Goal: Information Seeking & Learning: Learn about a topic

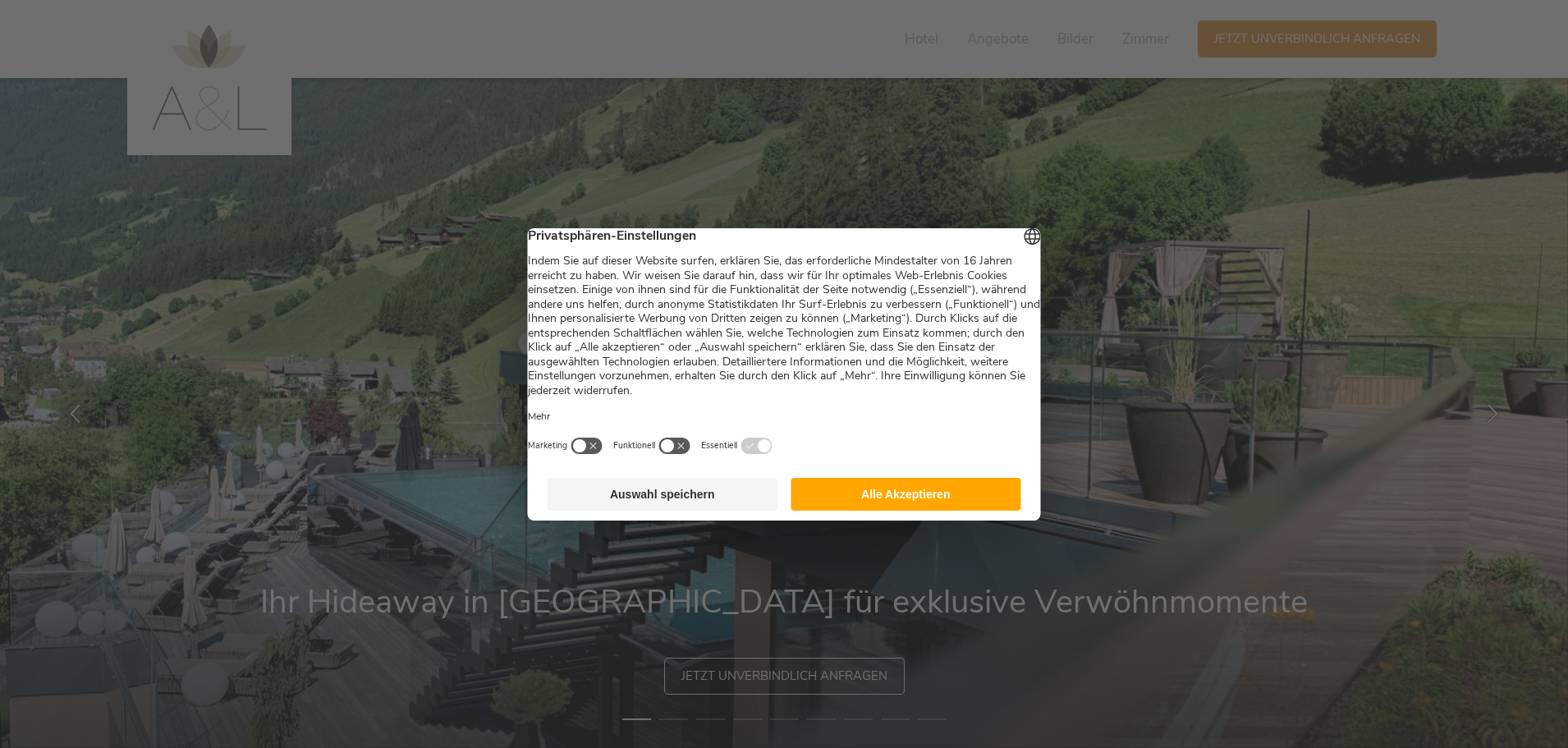
click at [887, 500] on button "Alle Akzeptieren" at bounding box center [905, 494] width 230 height 33
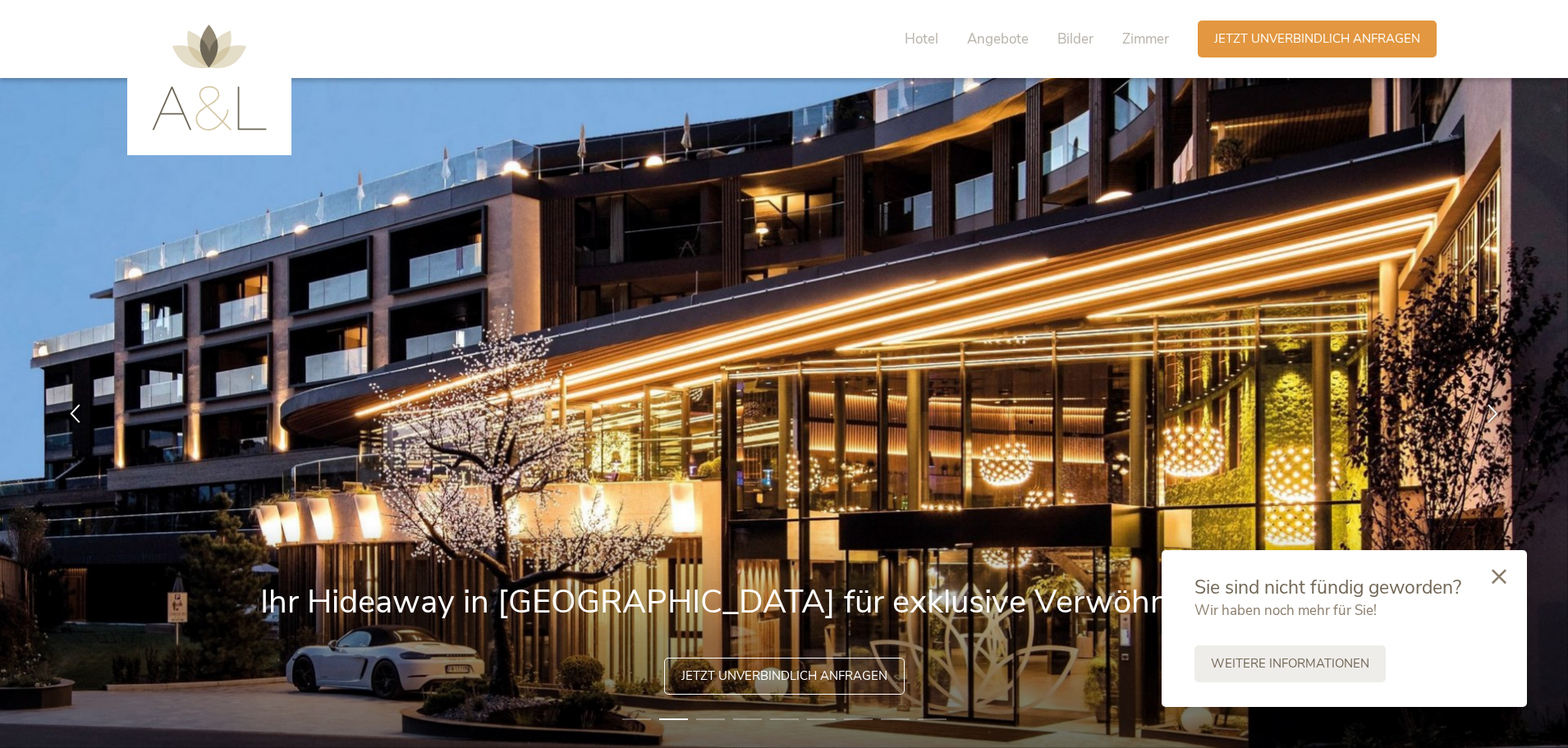
click at [1500, 574] on icon at bounding box center [1498, 576] width 15 height 15
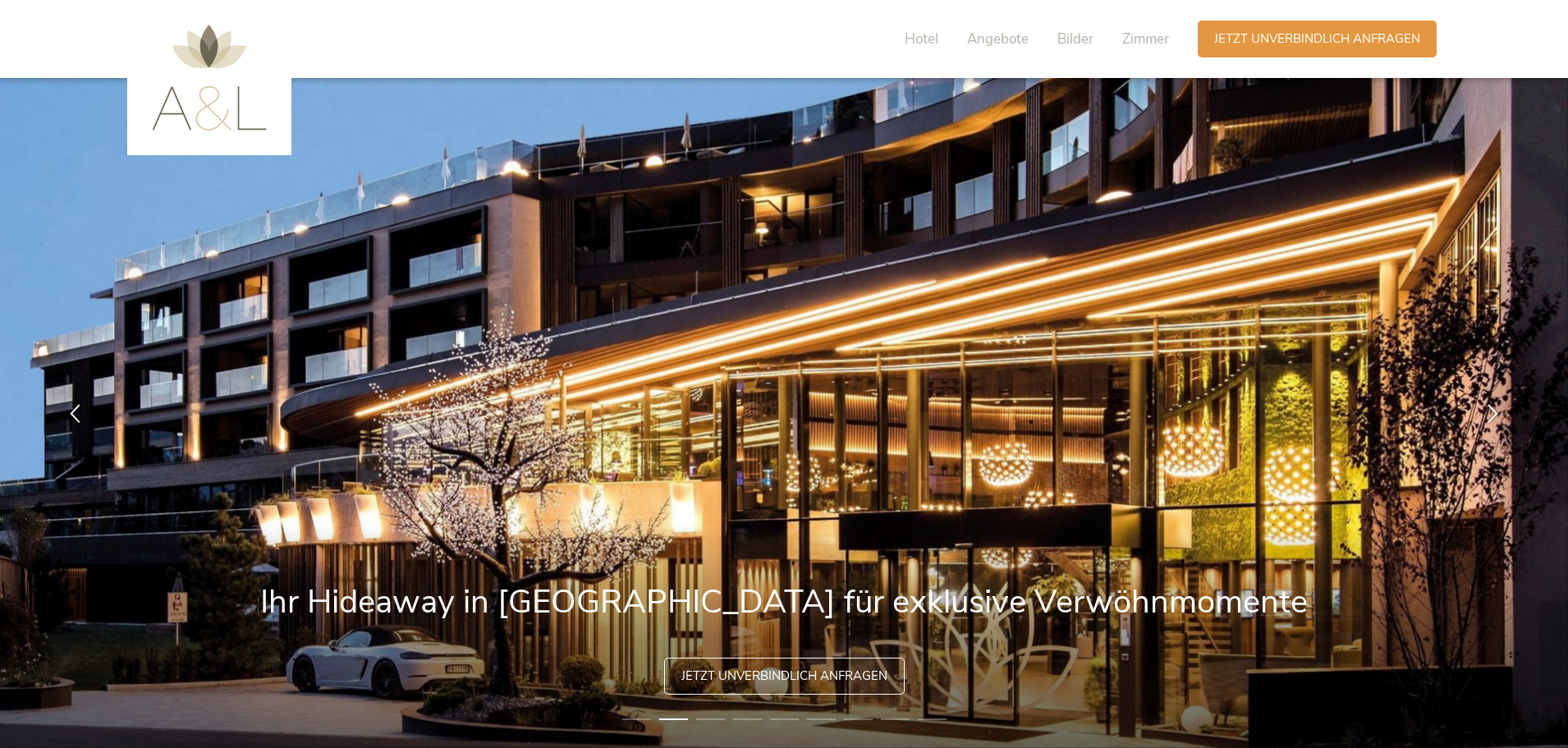
click at [189, 58] on img at bounding box center [208, 78] width 115 height 106
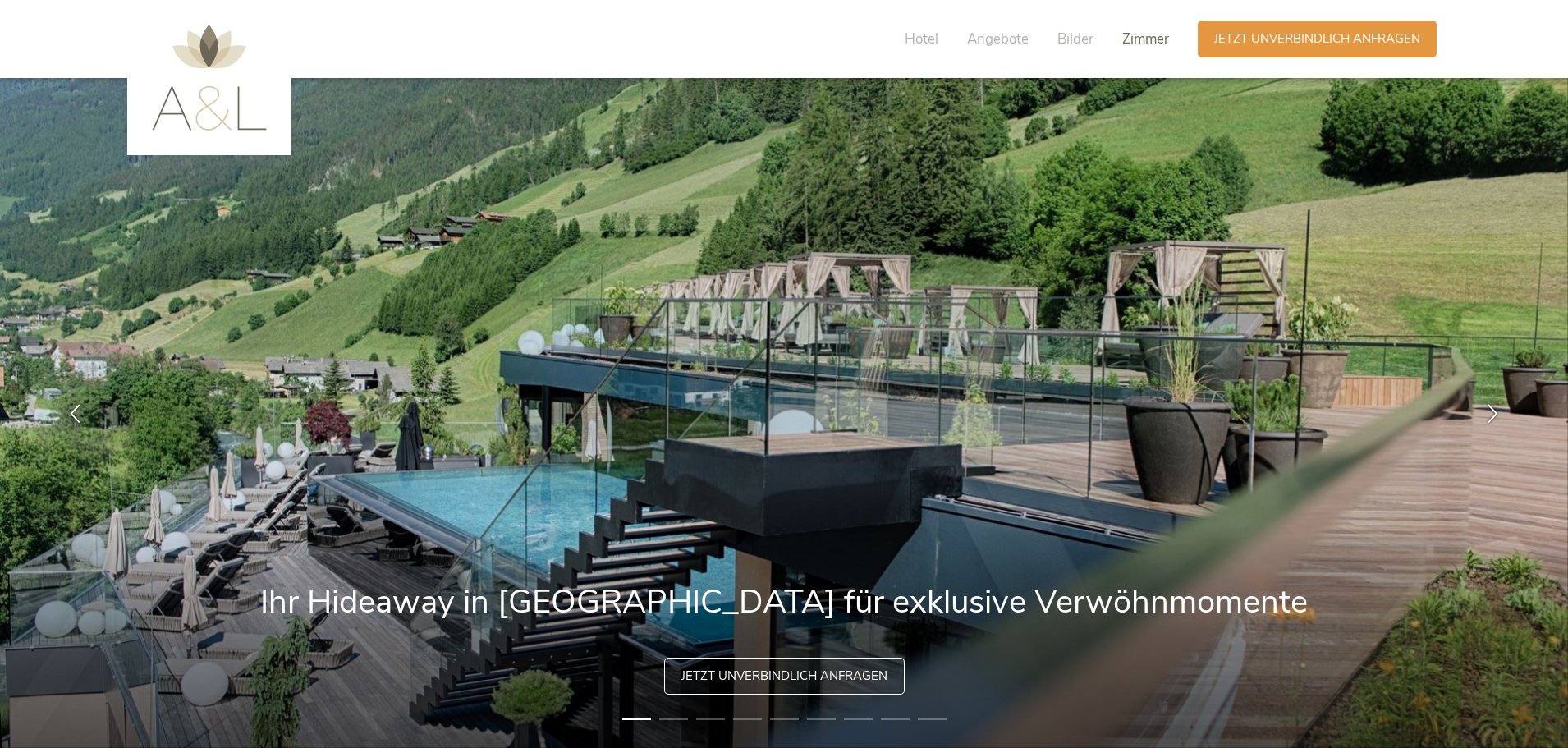
click at [1148, 35] on span "Zimmer" at bounding box center [1145, 39] width 47 height 19
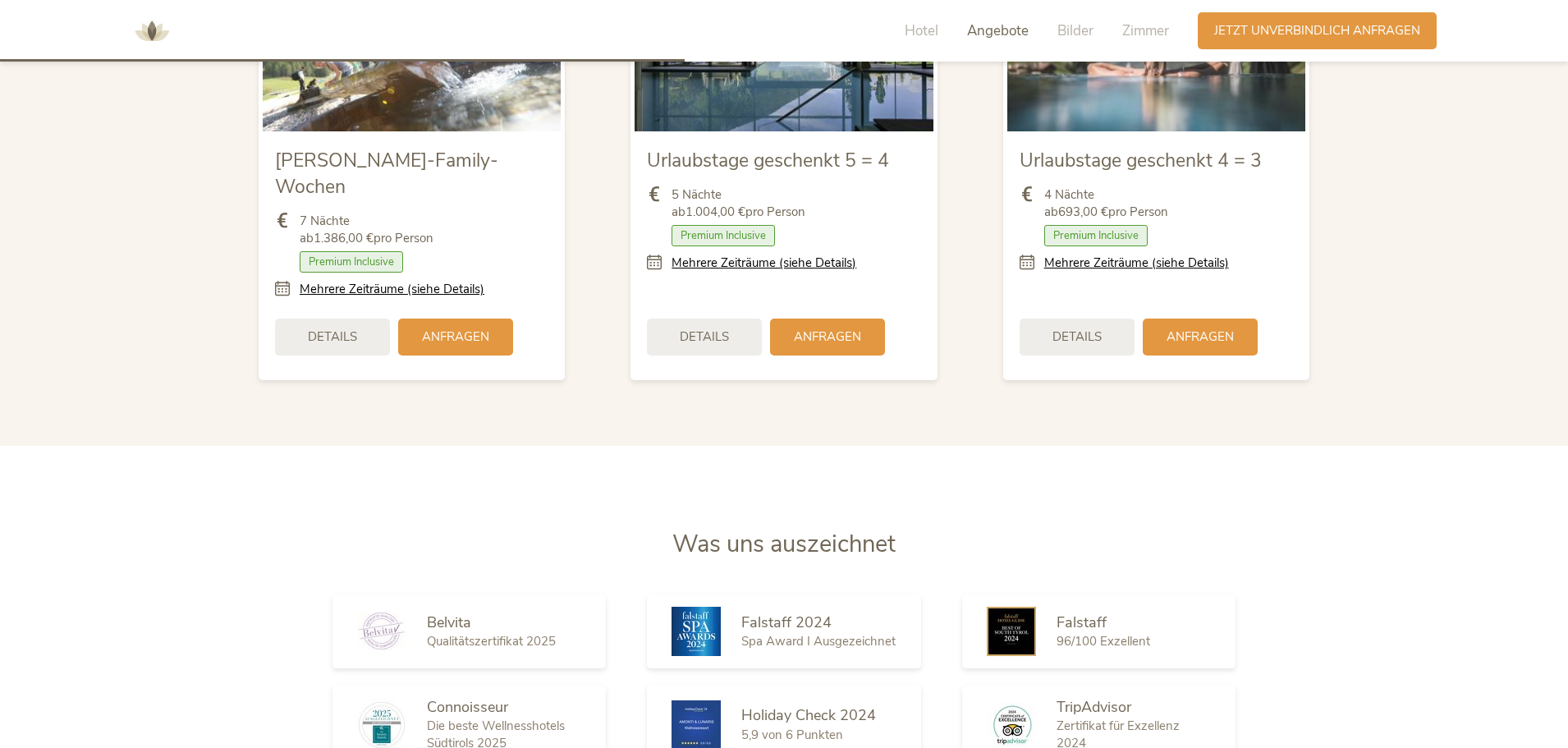
scroll to position [1735, 0]
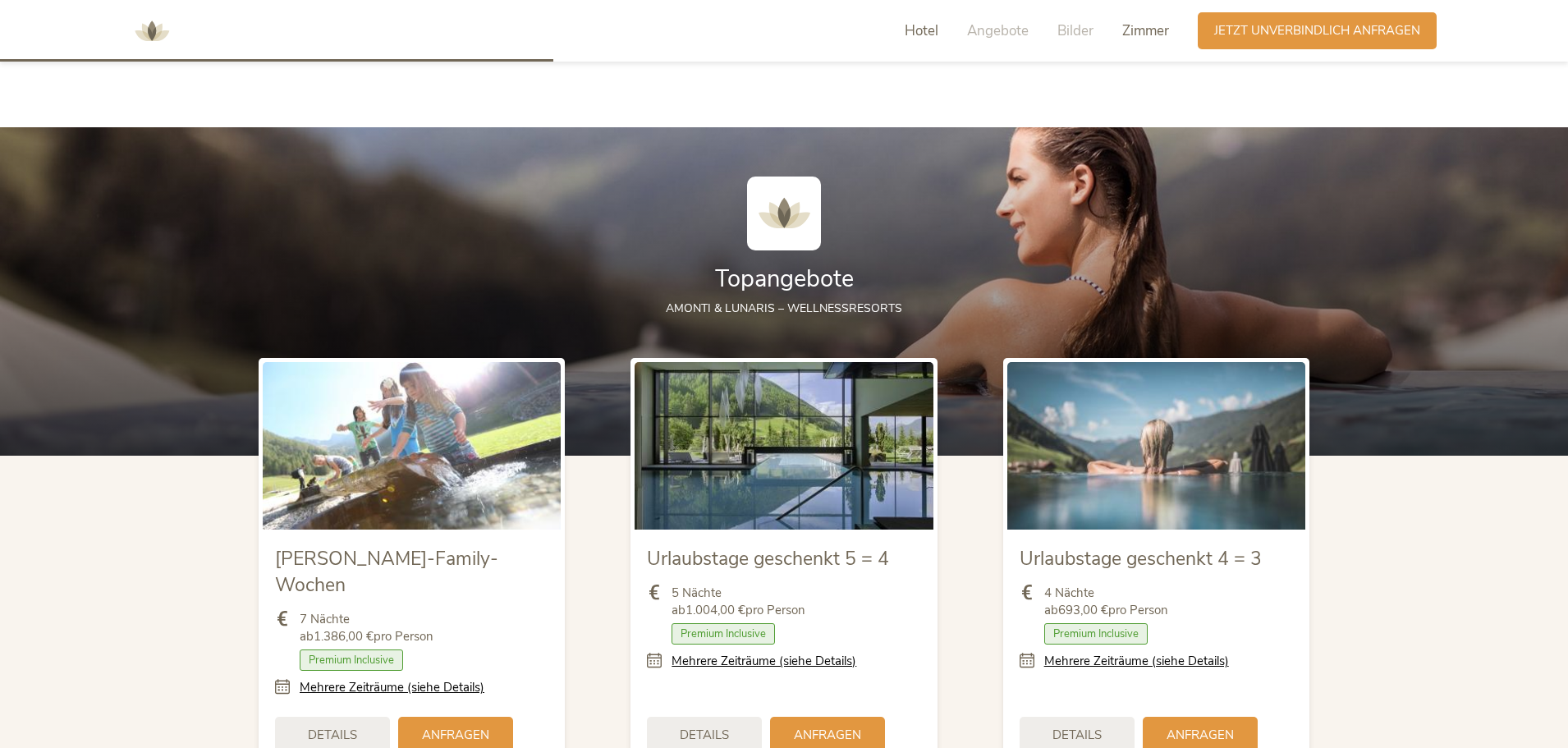
click at [1133, 26] on span "Zimmer" at bounding box center [1145, 30] width 47 height 19
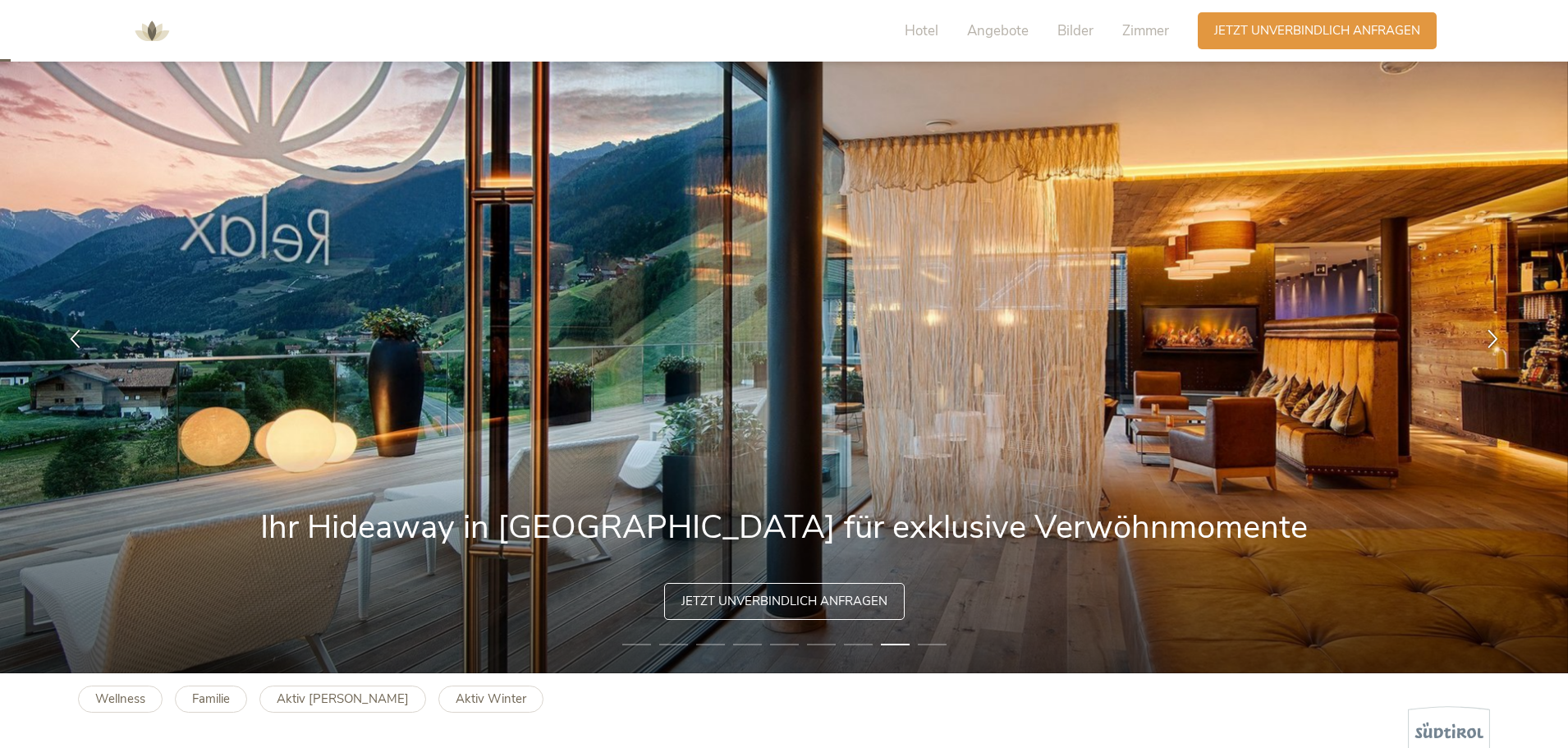
scroll to position [0, 0]
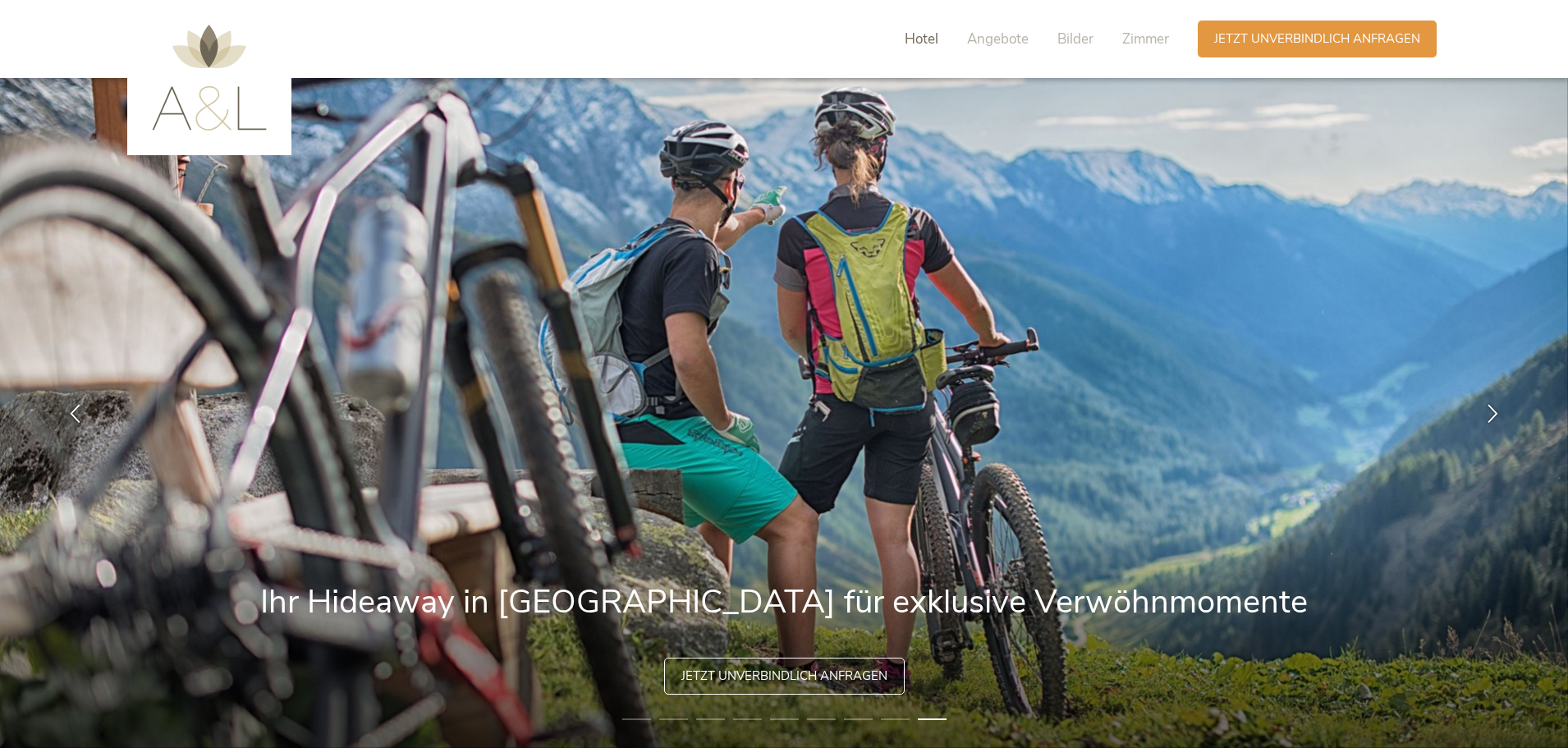
click at [918, 36] on span "Hotel" at bounding box center [921, 39] width 34 height 19
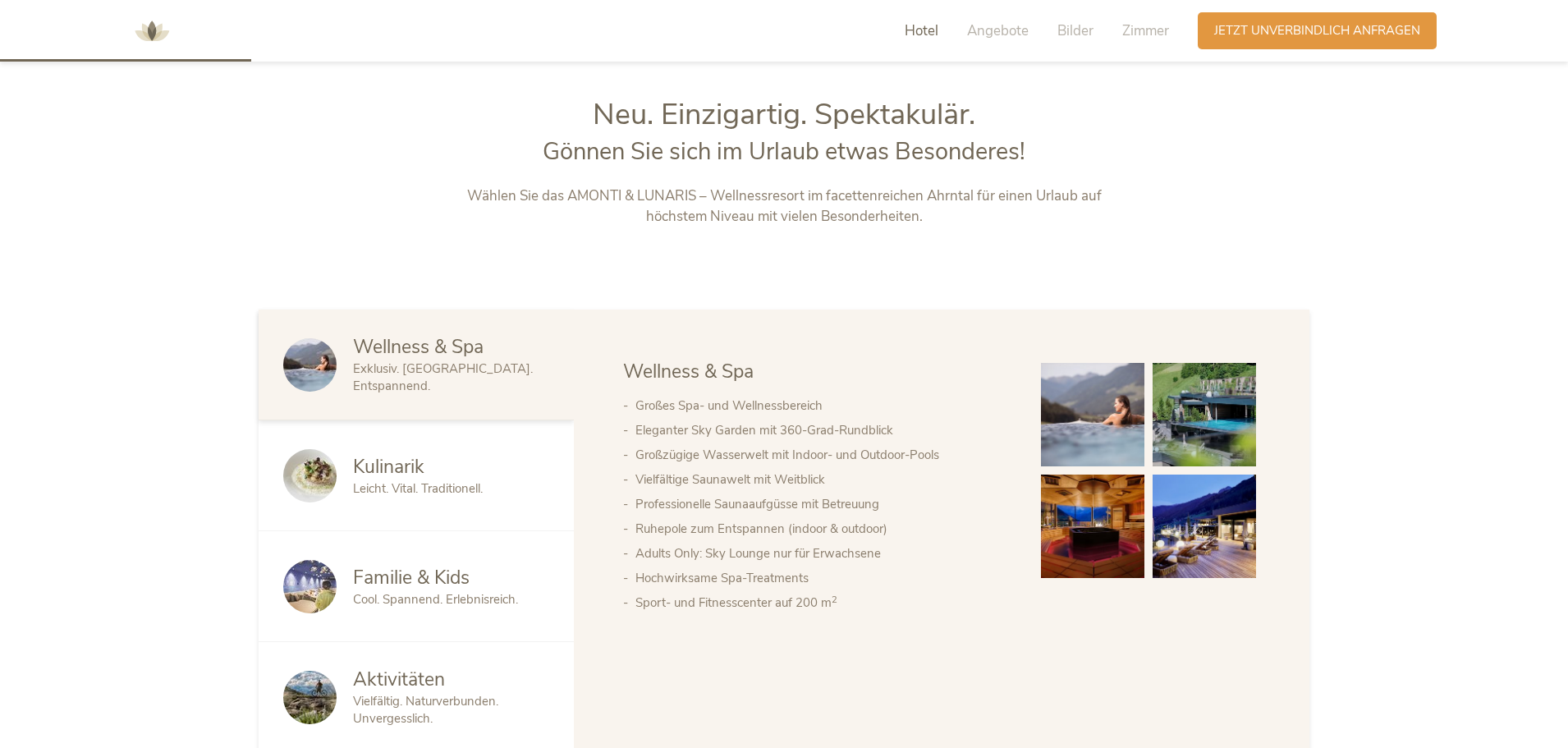
scroll to position [805, 0]
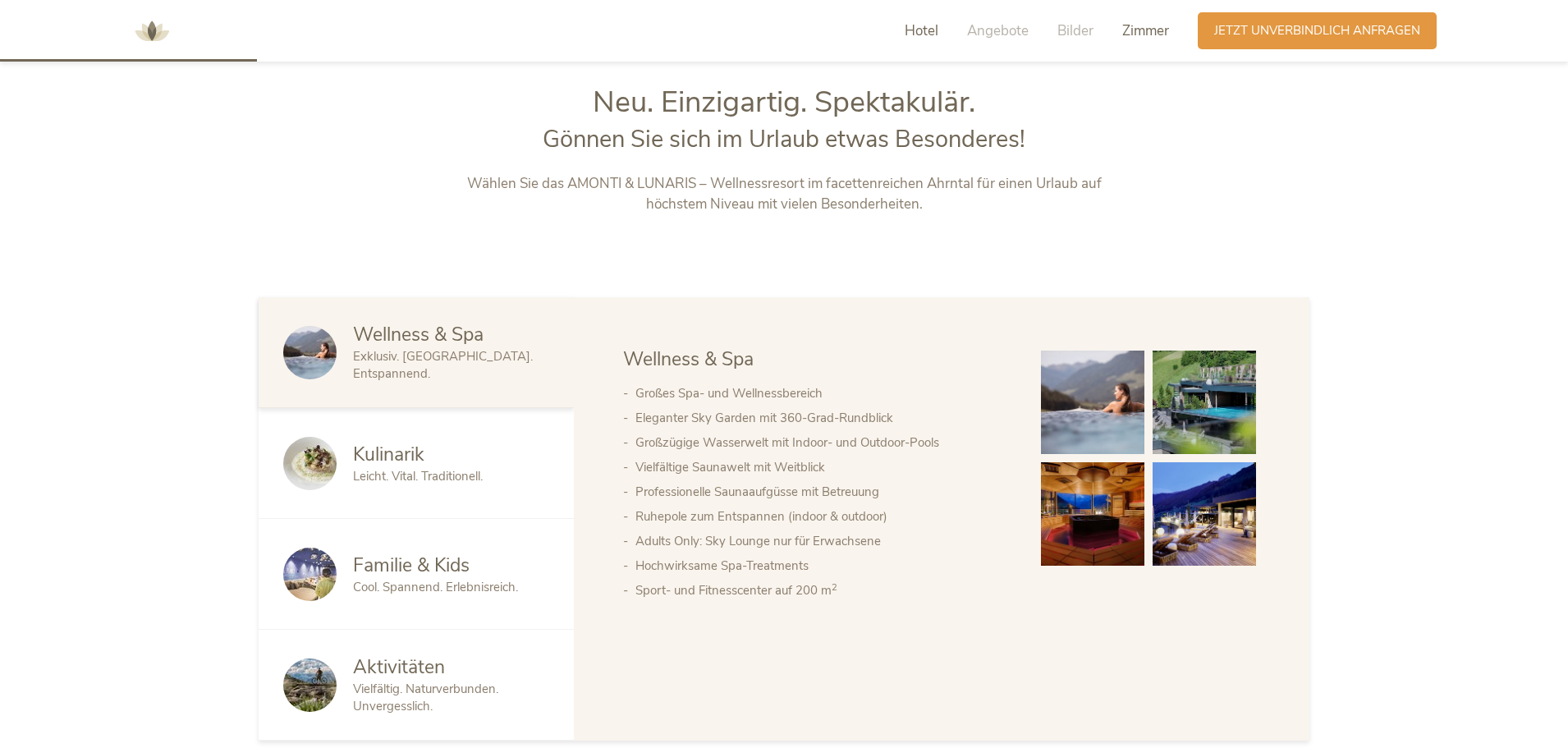
click at [1137, 25] on span "Zimmer" at bounding box center [1145, 30] width 47 height 19
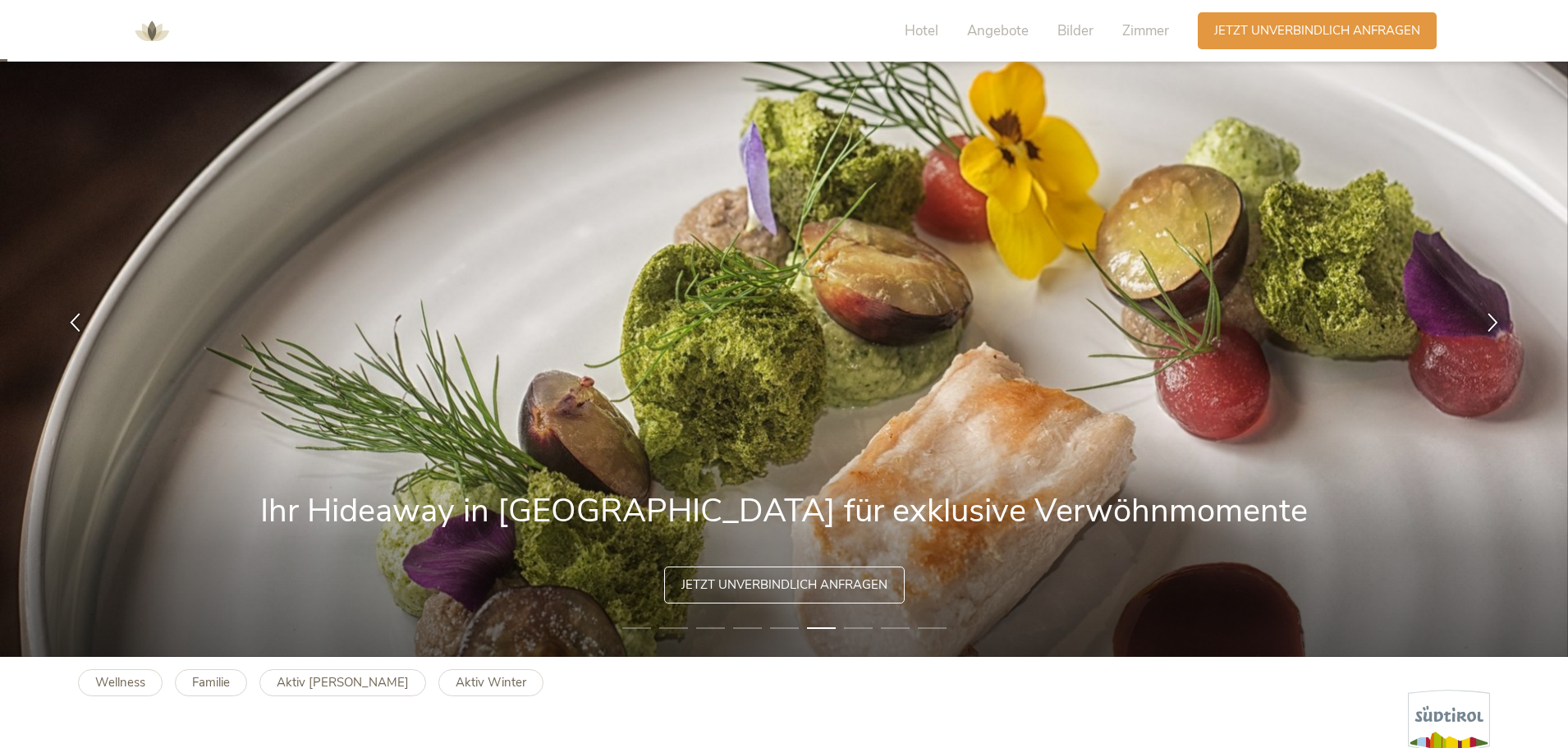
scroll to position [0, 0]
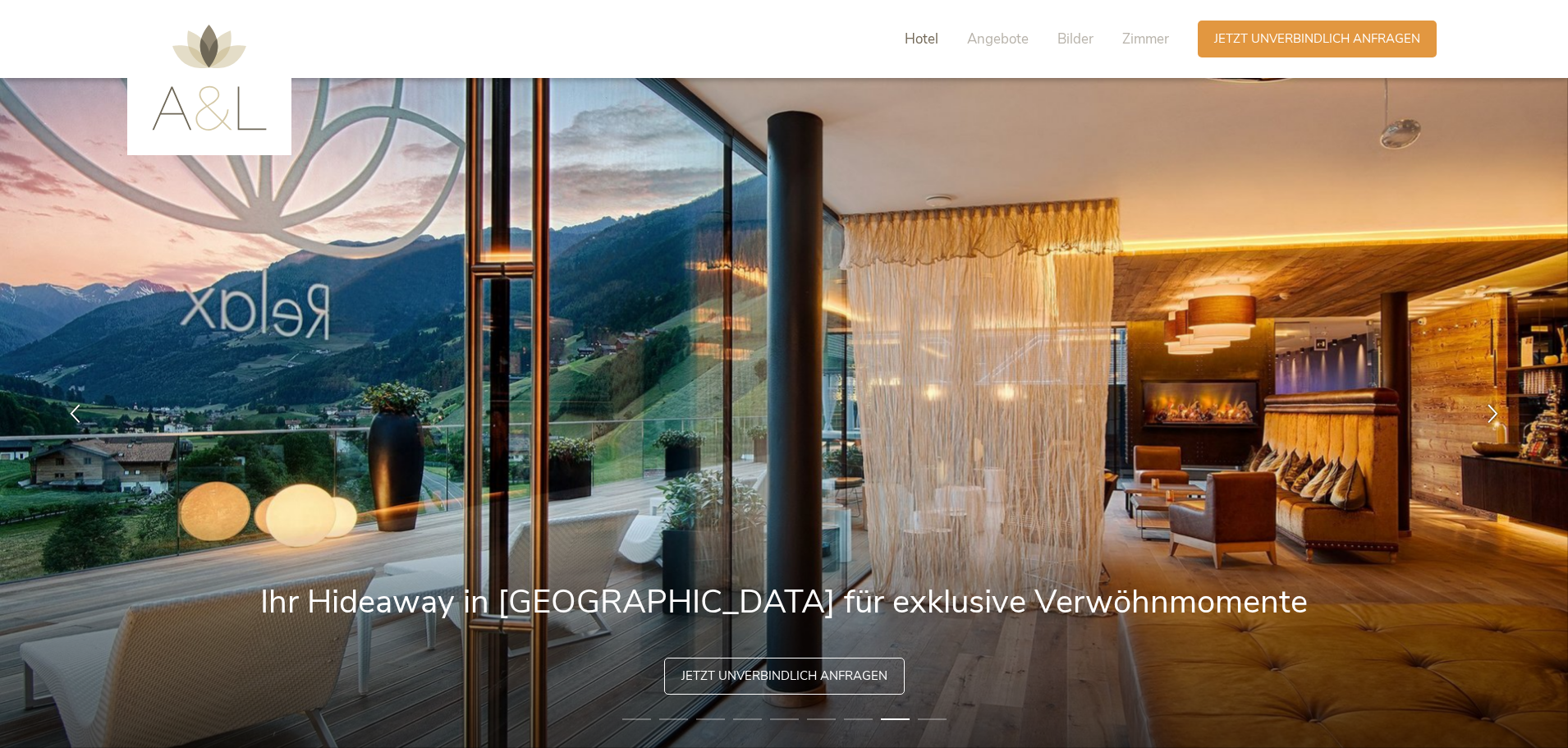
click at [912, 44] on span "Hotel" at bounding box center [921, 39] width 34 height 19
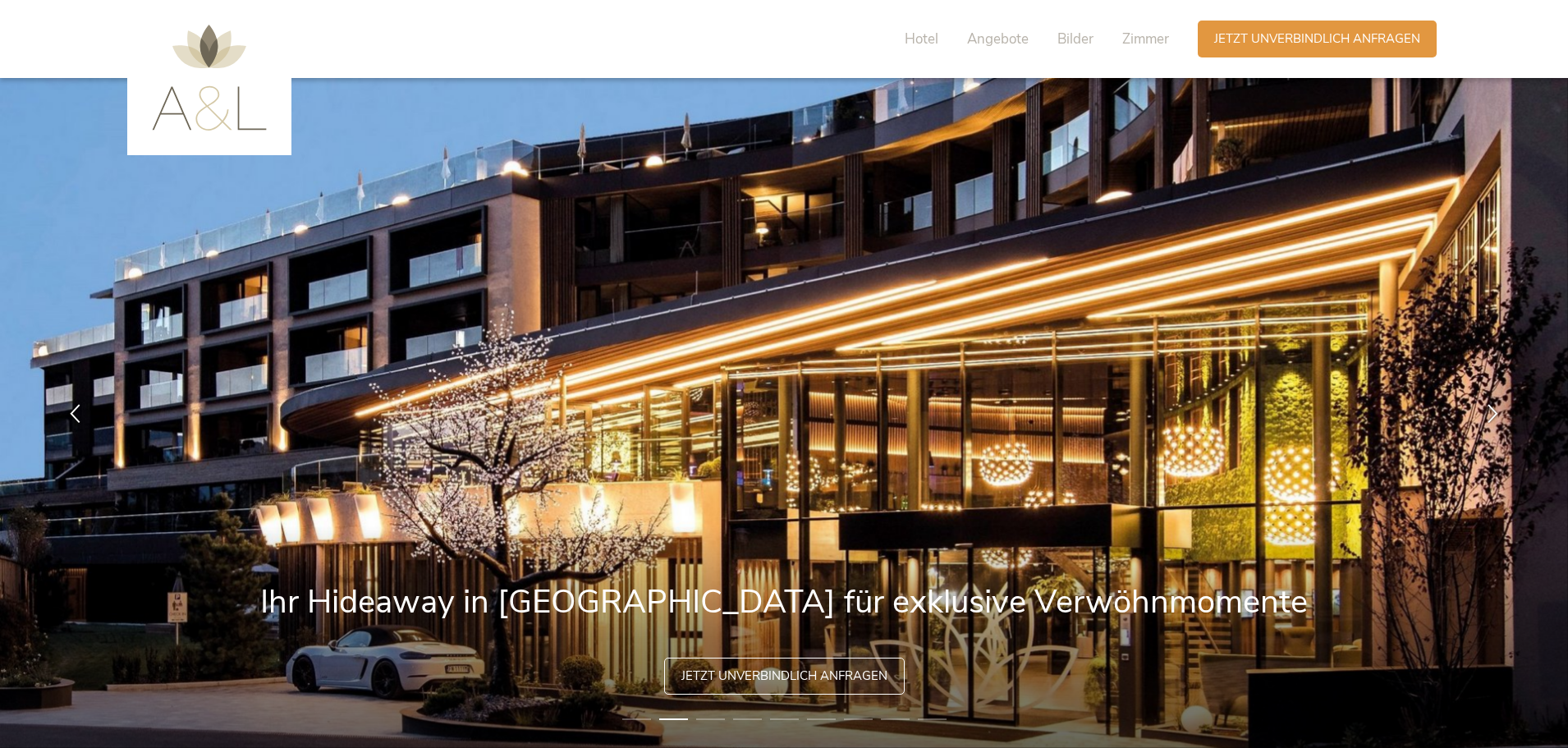
click at [202, 87] on img at bounding box center [208, 78] width 115 height 106
click at [1149, 40] on span "Zimmer" at bounding box center [1145, 39] width 47 height 19
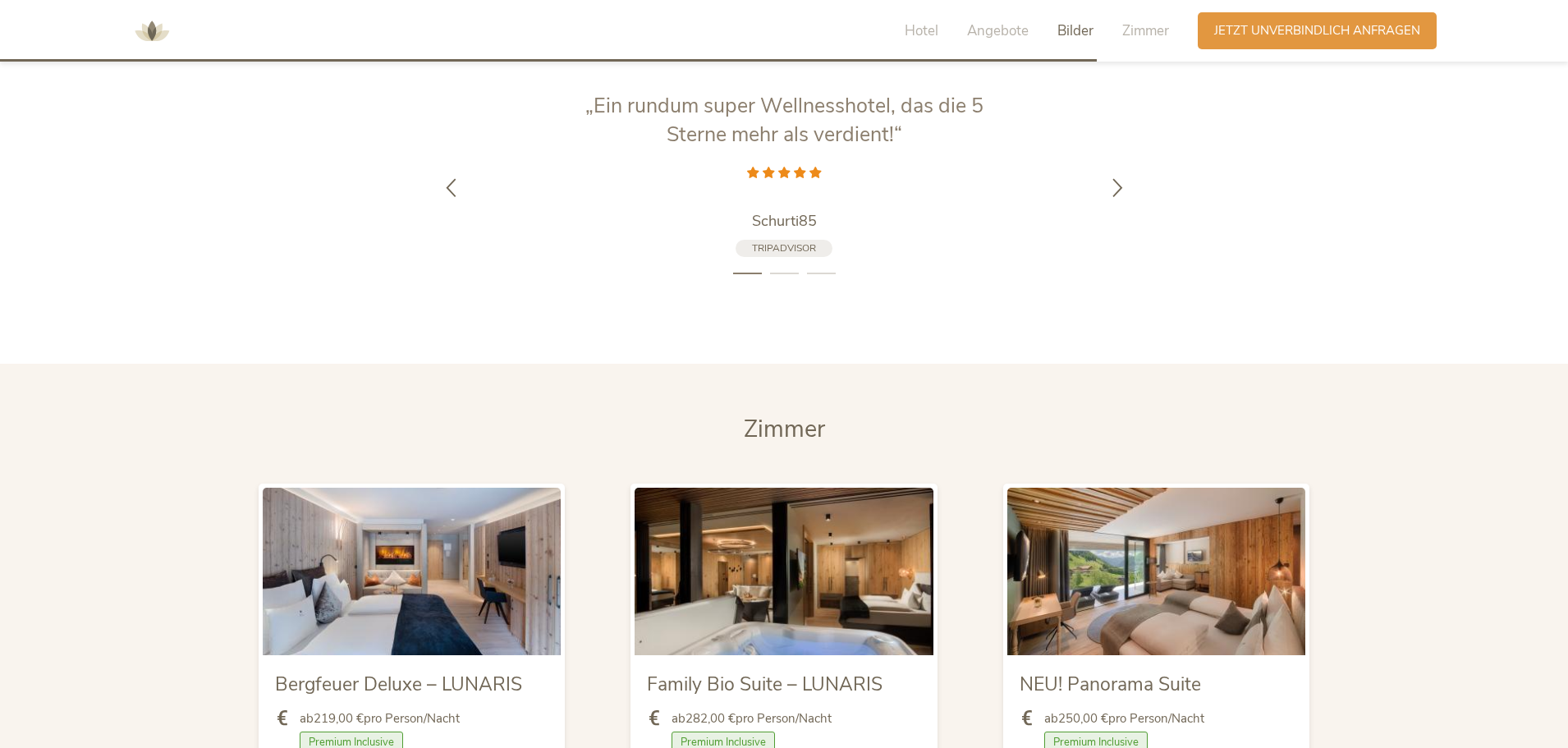
scroll to position [3438, 0]
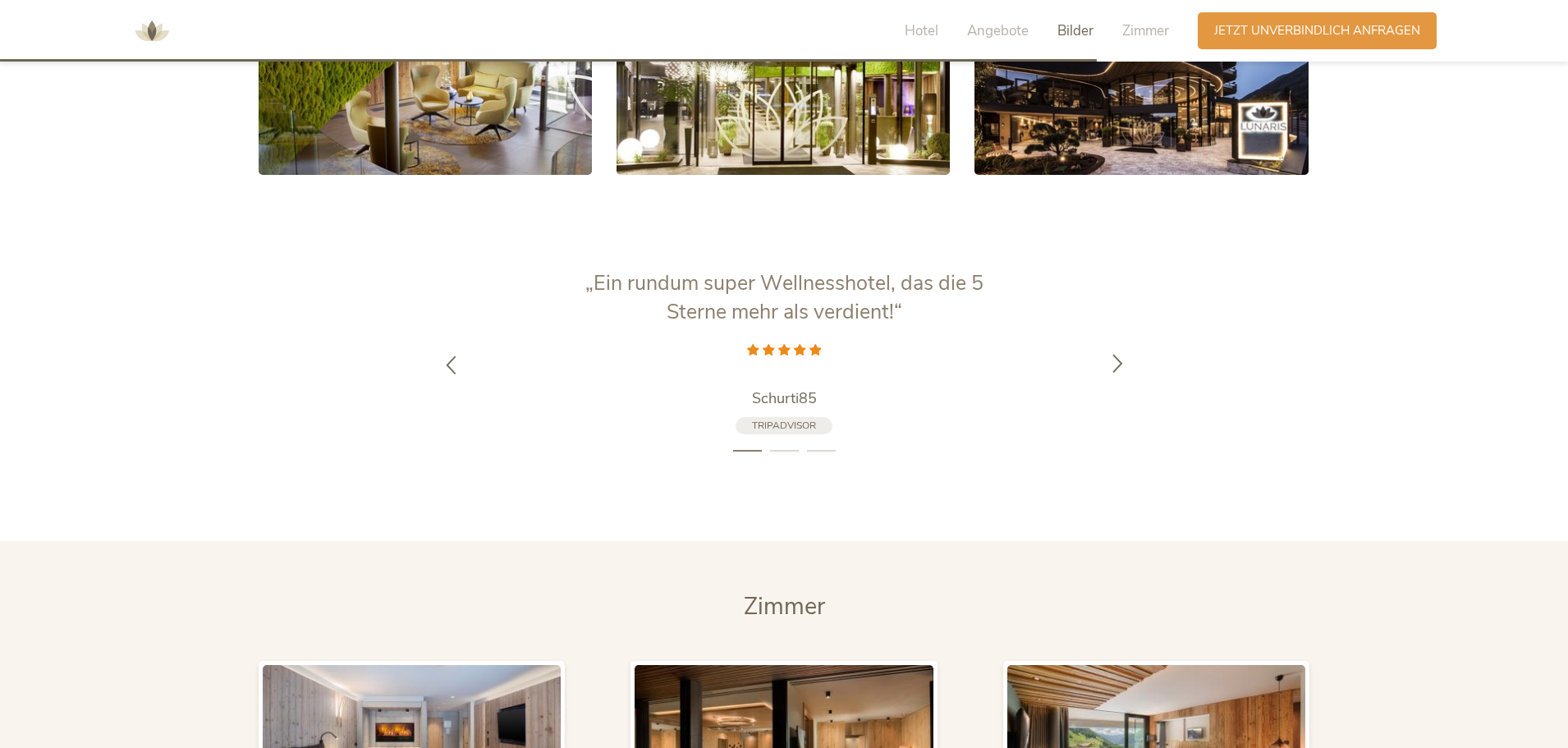
click at [1117, 353] on icon at bounding box center [1117, 362] width 19 height 19
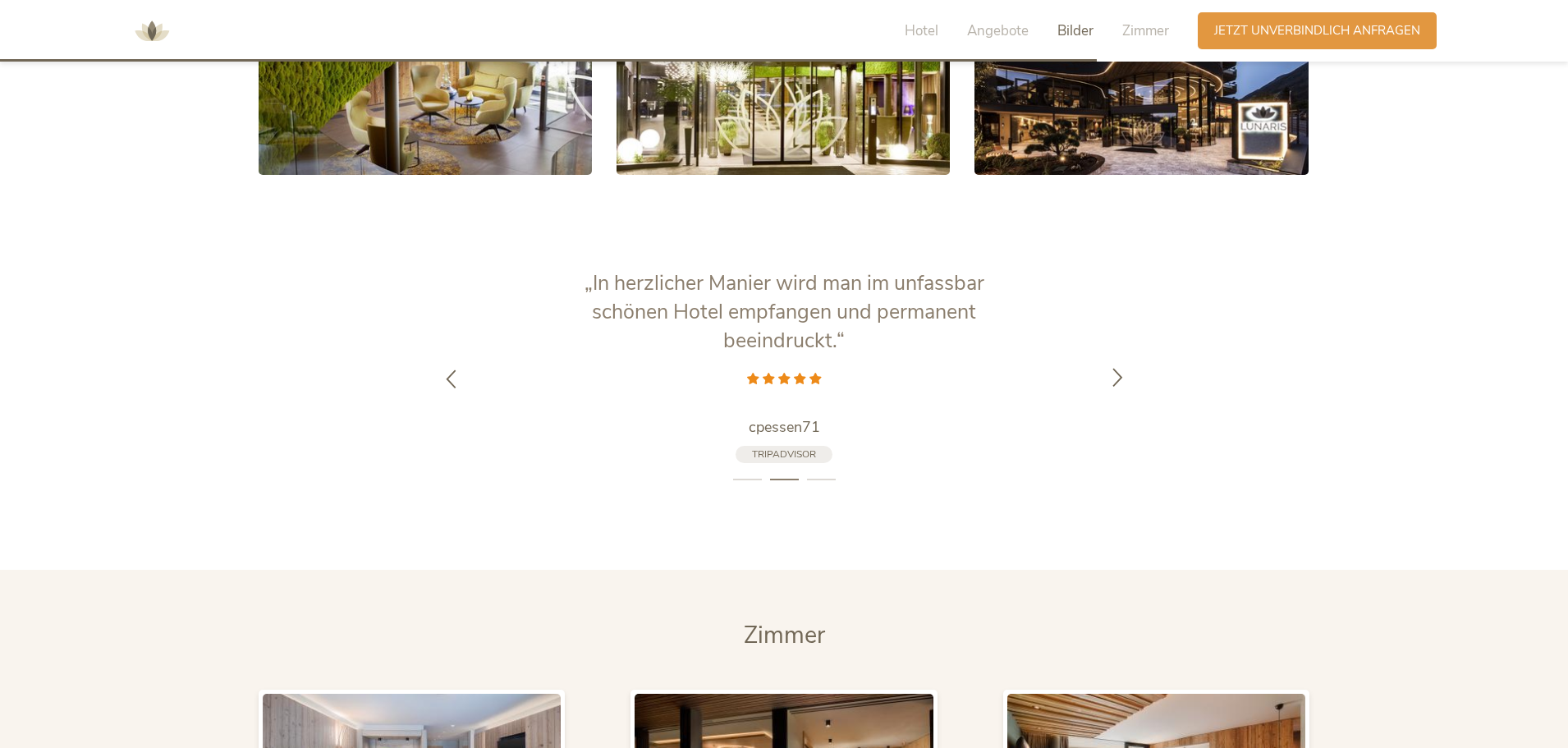
click at [1116, 353] on div at bounding box center [1117, 379] width 52 height 52
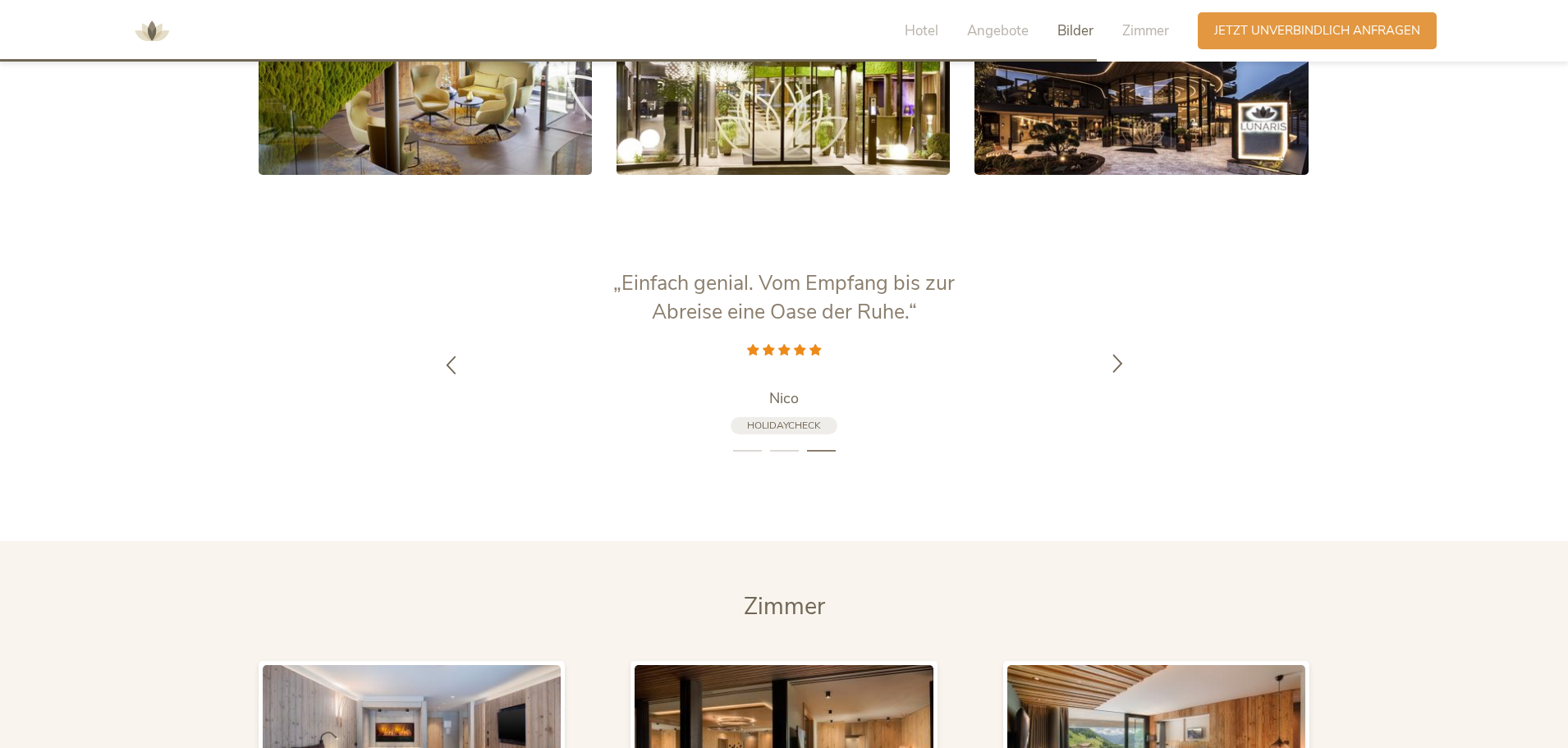
click at [1113, 353] on icon at bounding box center [1117, 362] width 19 height 19
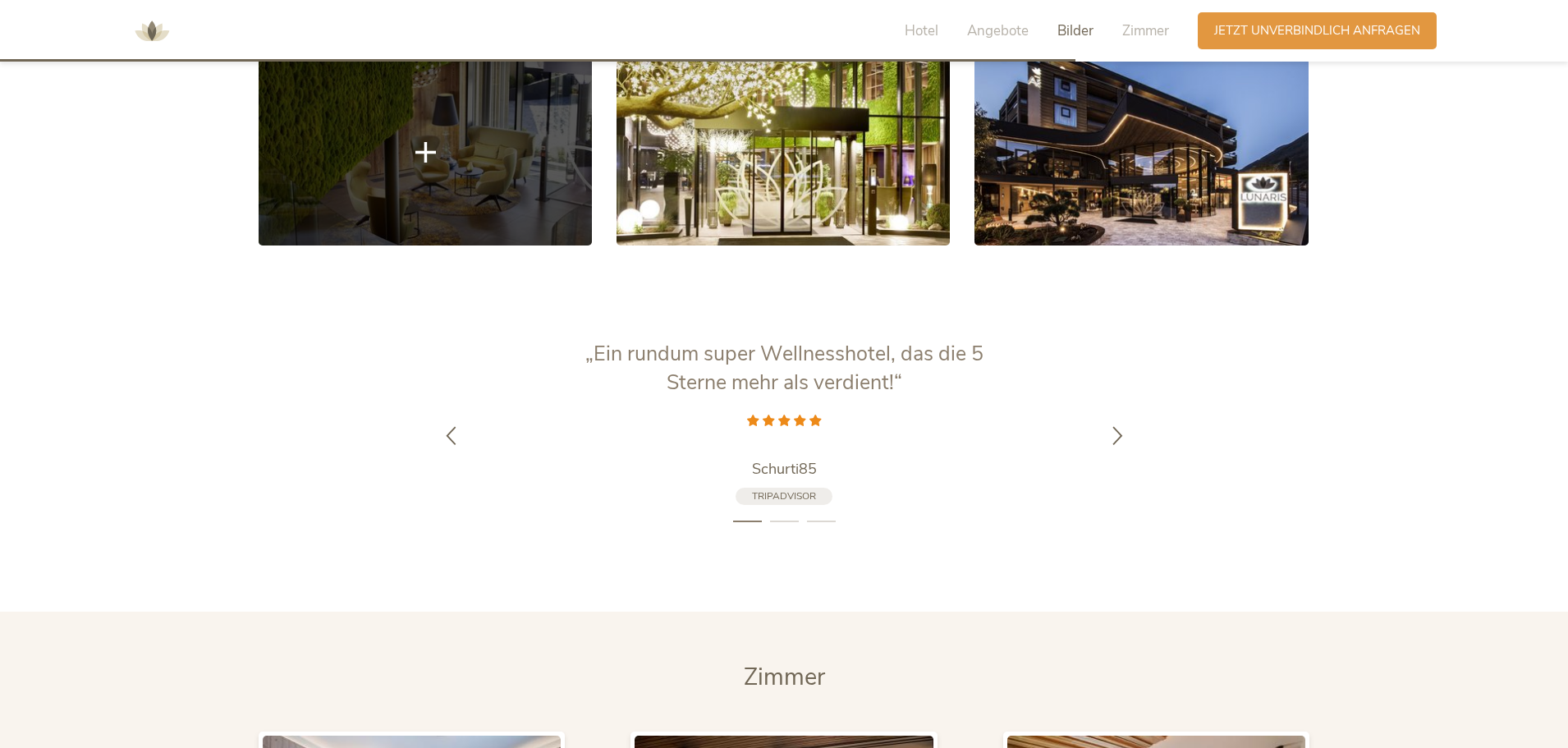
scroll to position [3860, 0]
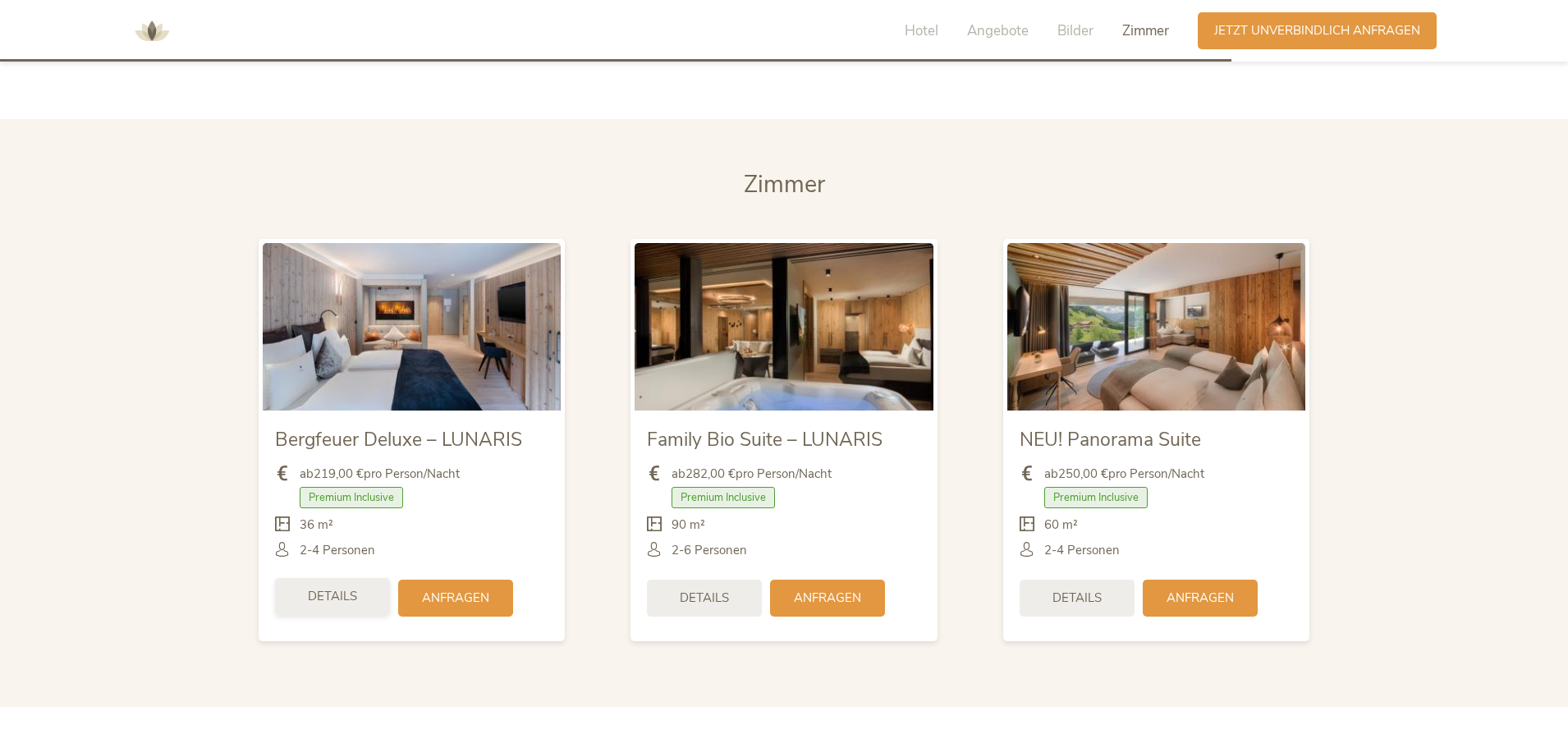
click at [341, 588] on span "Details" at bounding box center [332, 596] width 49 height 17
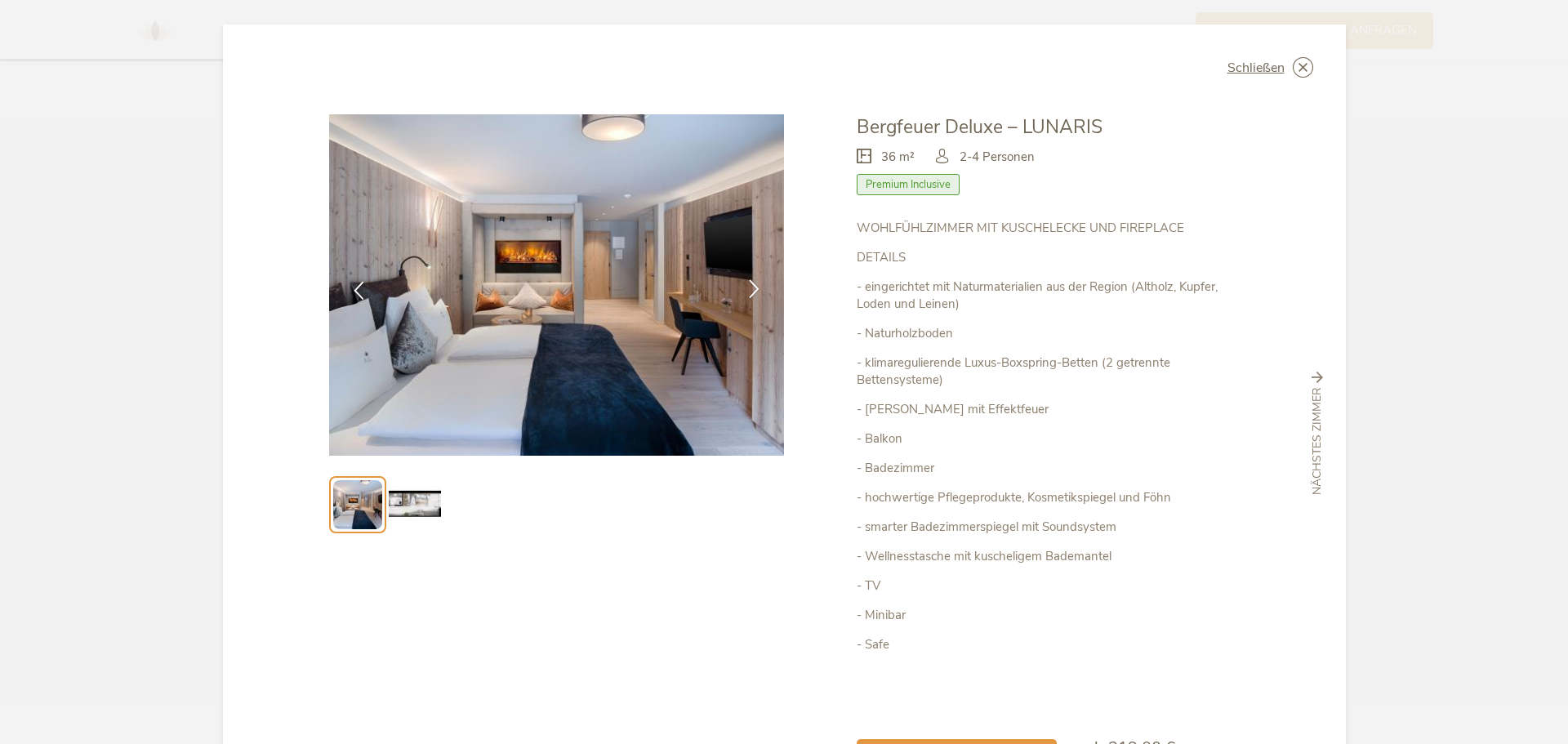
click at [748, 290] on icon at bounding box center [754, 289] width 19 height 19
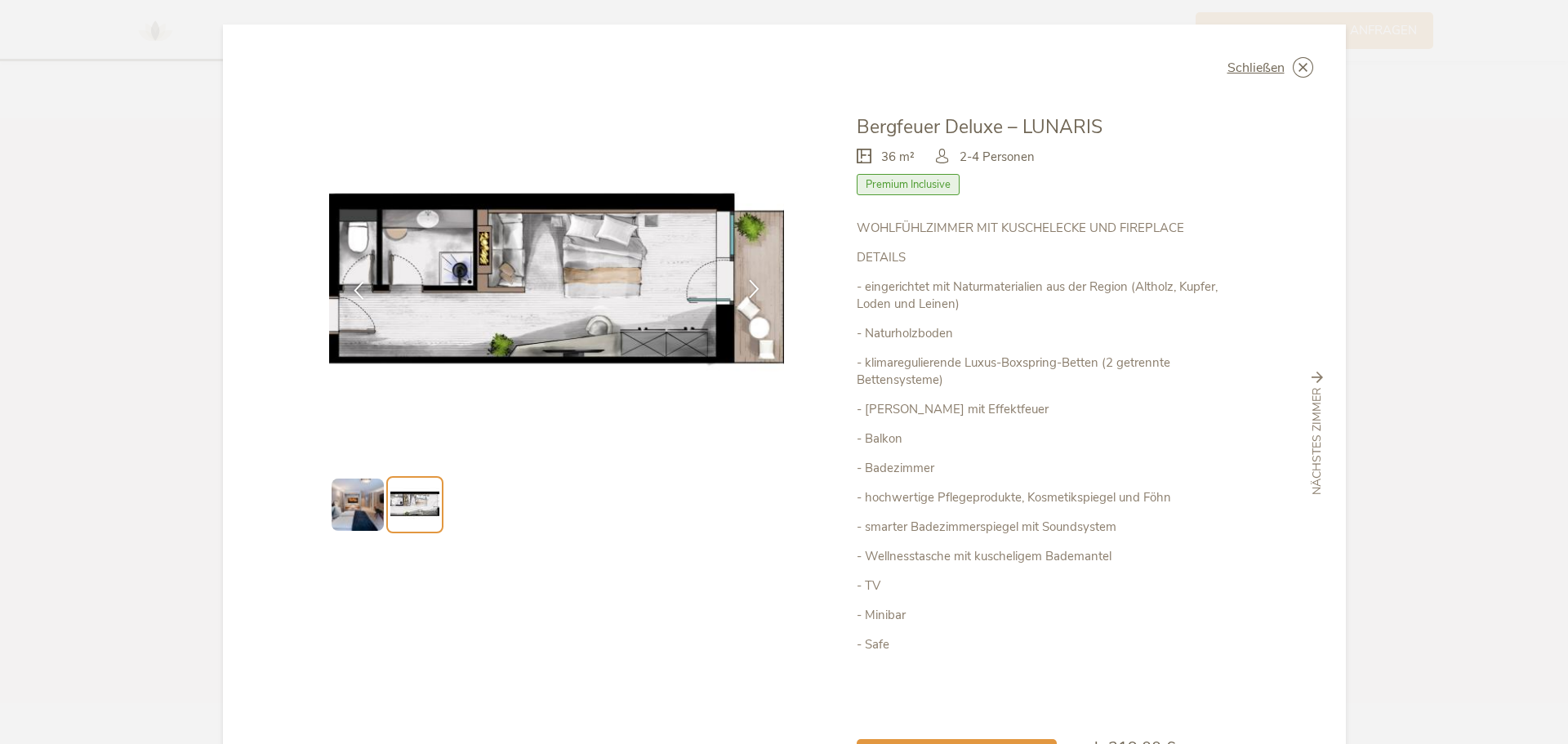
click at [747, 290] on icon at bounding box center [754, 289] width 19 height 19
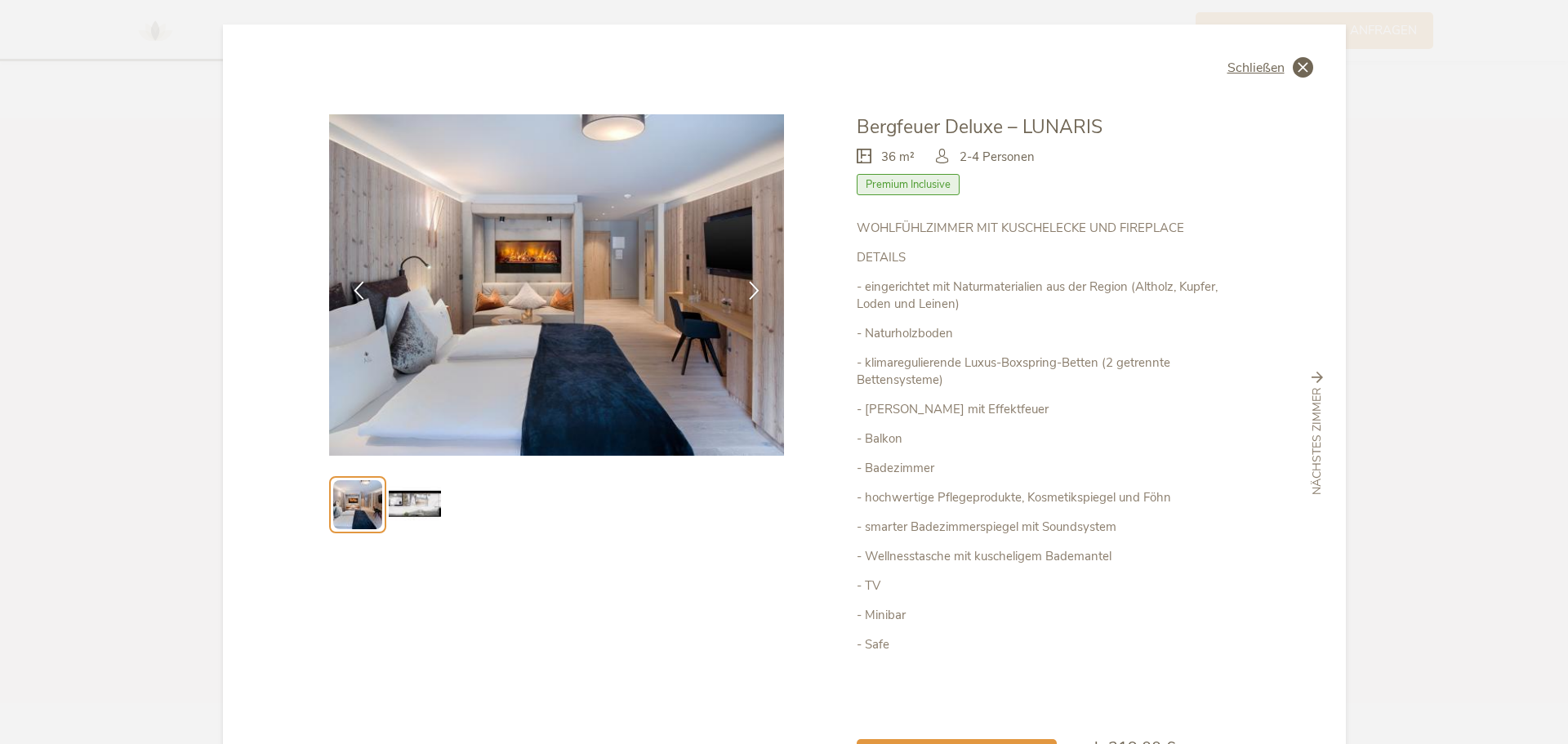
click at [1295, 63] on icon at bounding box center [1302, 67] width 21 height 21
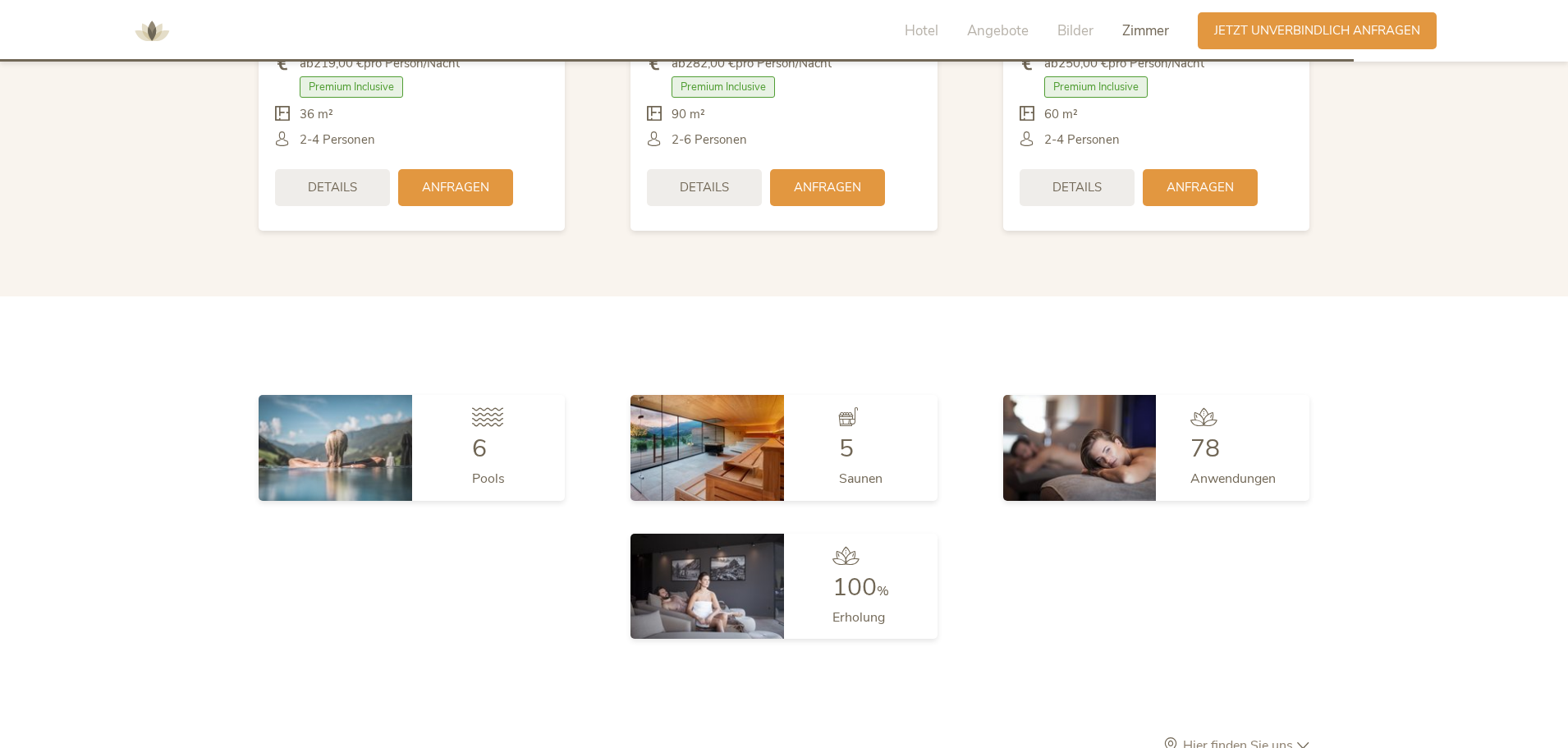
scroll to position [3941, 0]
